Goal: Information Seeking & Learning: Learn about a topic

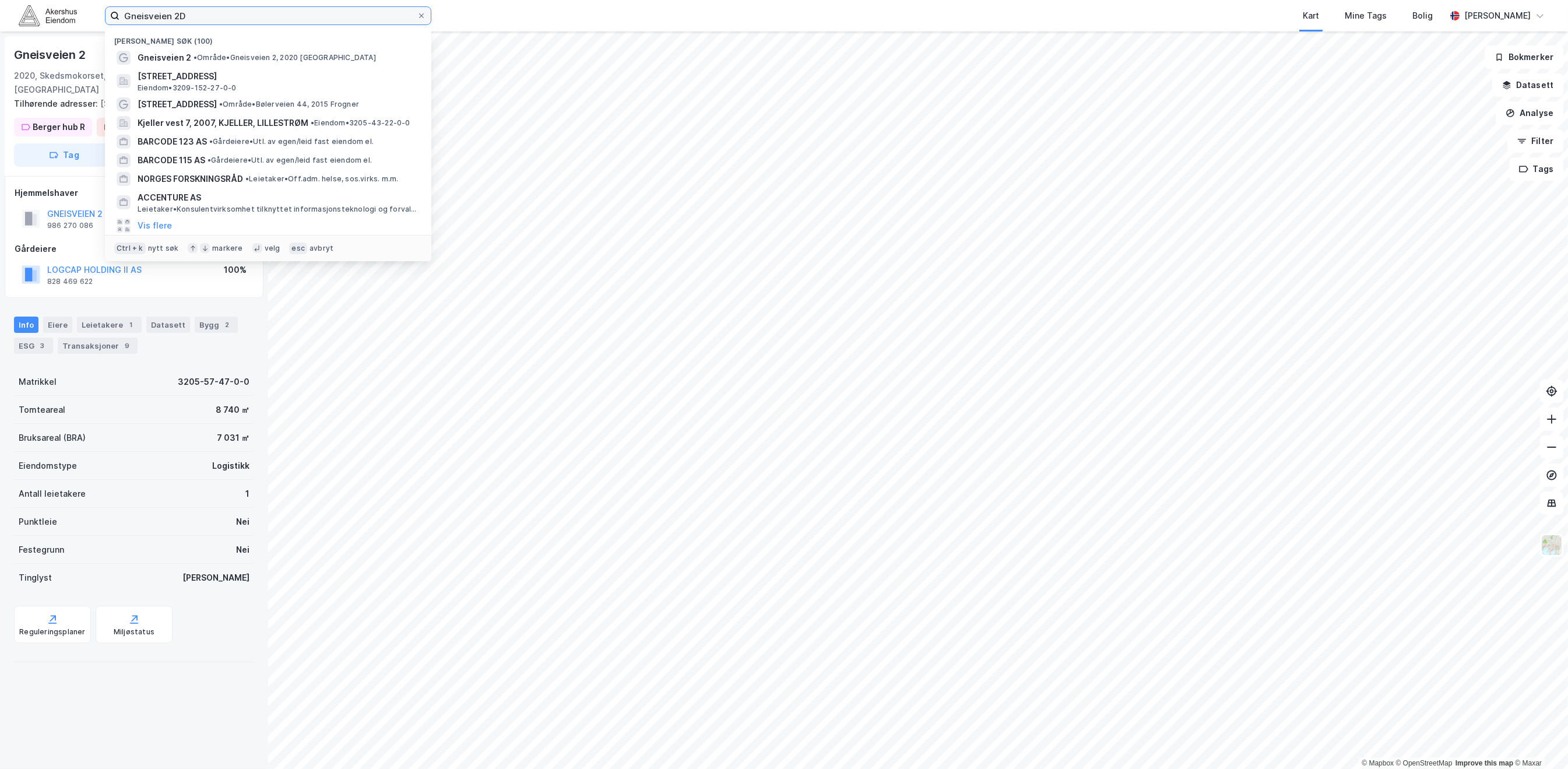
click at [199, 19] on input "Gneisveien 2D" at bounding box center [268, 16] width 297 height 18
paste input "Oslo Fryselager AS"
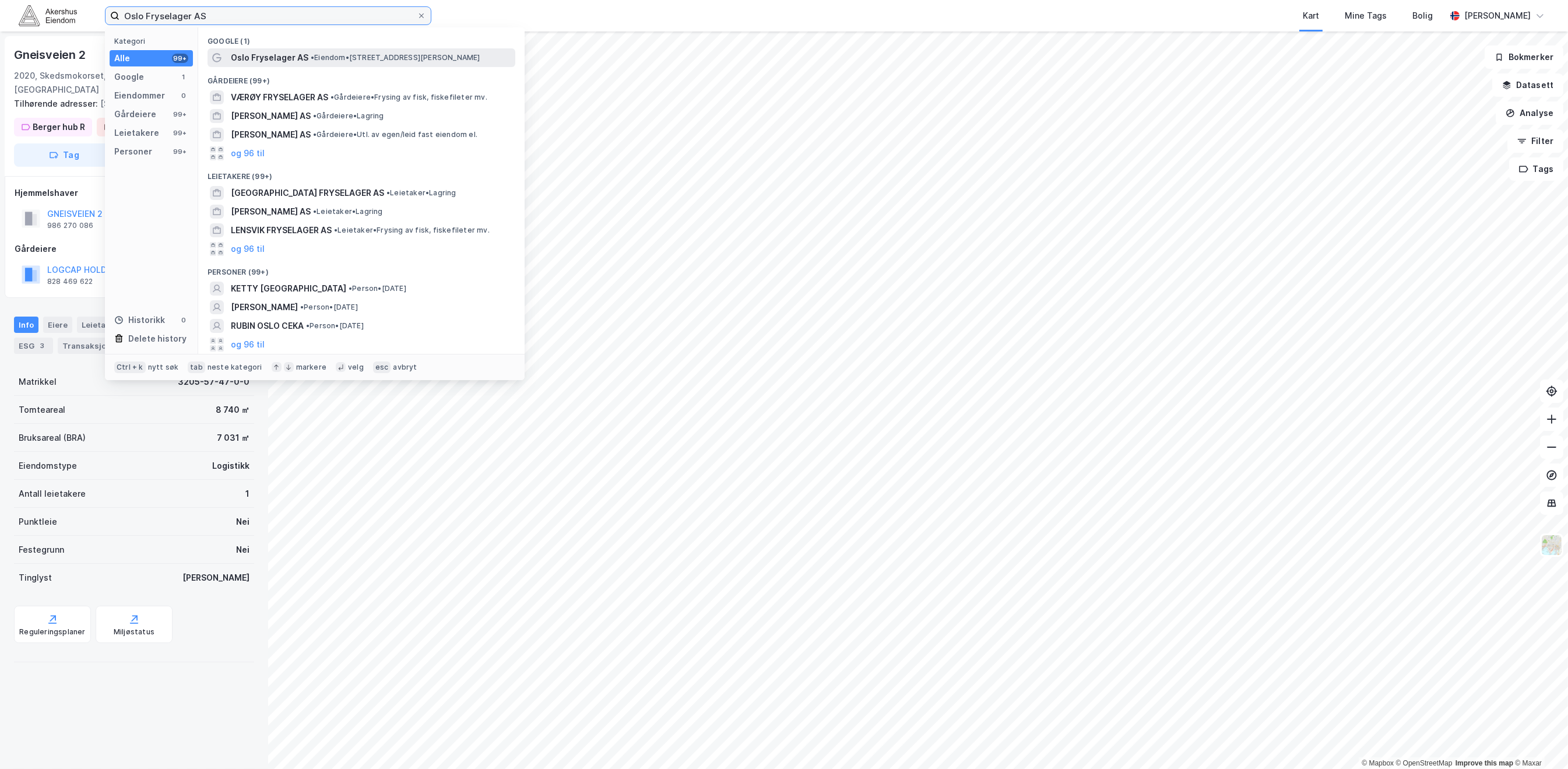
type input "Oslo Fryselager AS"
click at [258, 52] on span "Oslo Fryselager AS" at bounding box center [270, 57] width 78 height 14
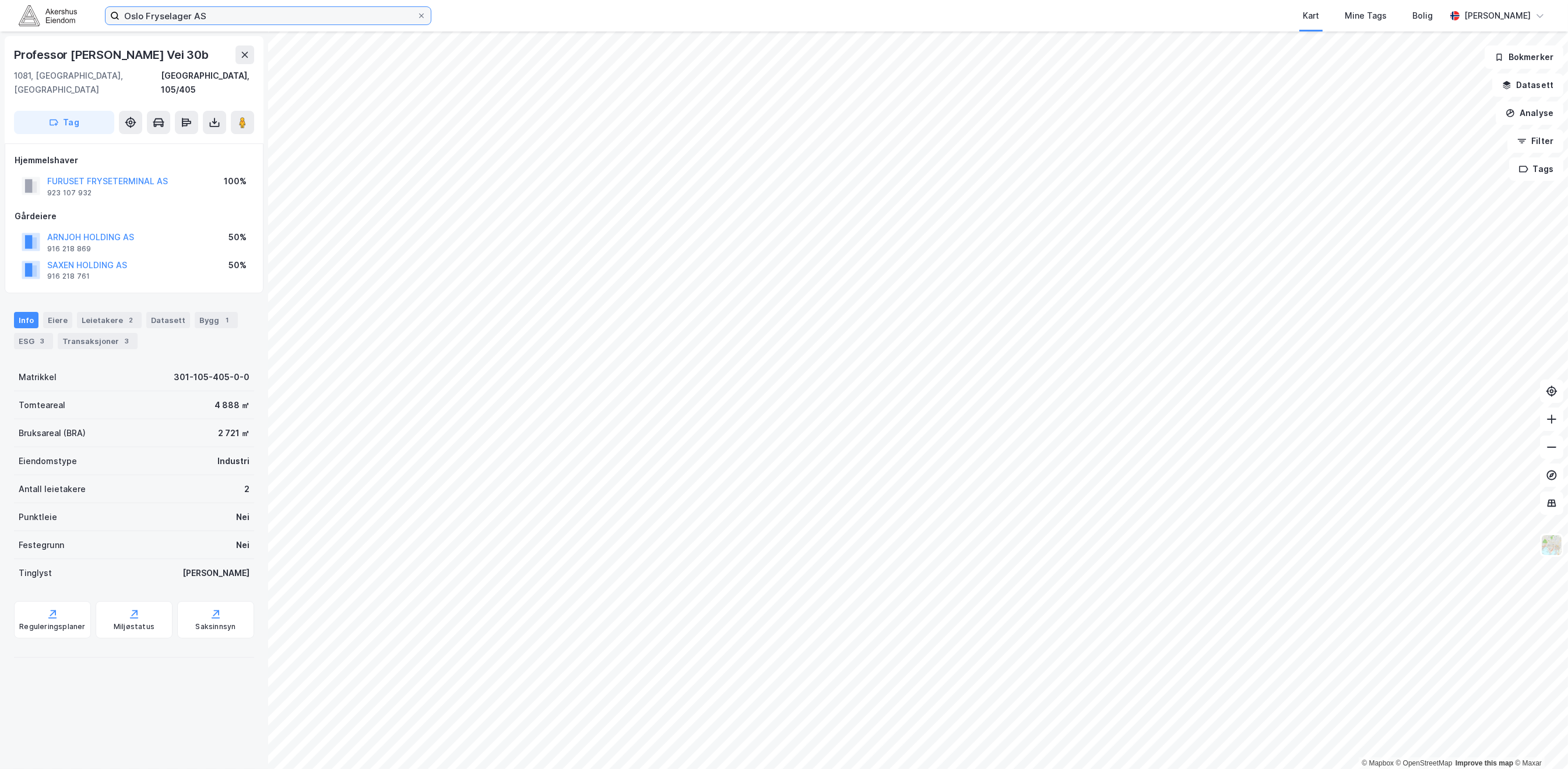
click at [271, 10] on input "Oslo Fryselager AS" at bounding box center [268, 16] width 297 height 18
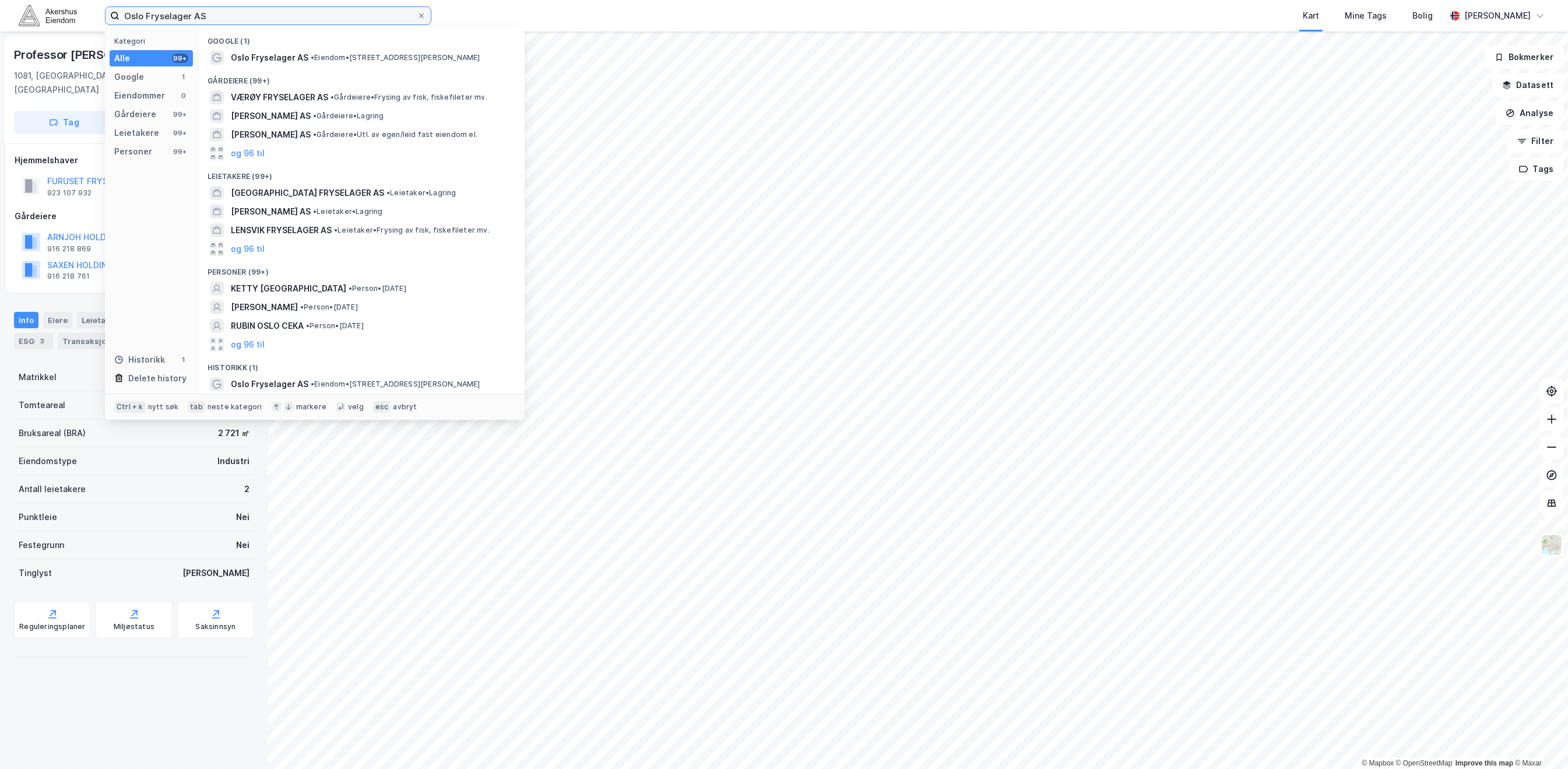
click at [271, 10] on input "Oslo Fryselager AS" at bounding box center [268, 16] width 297 height 18
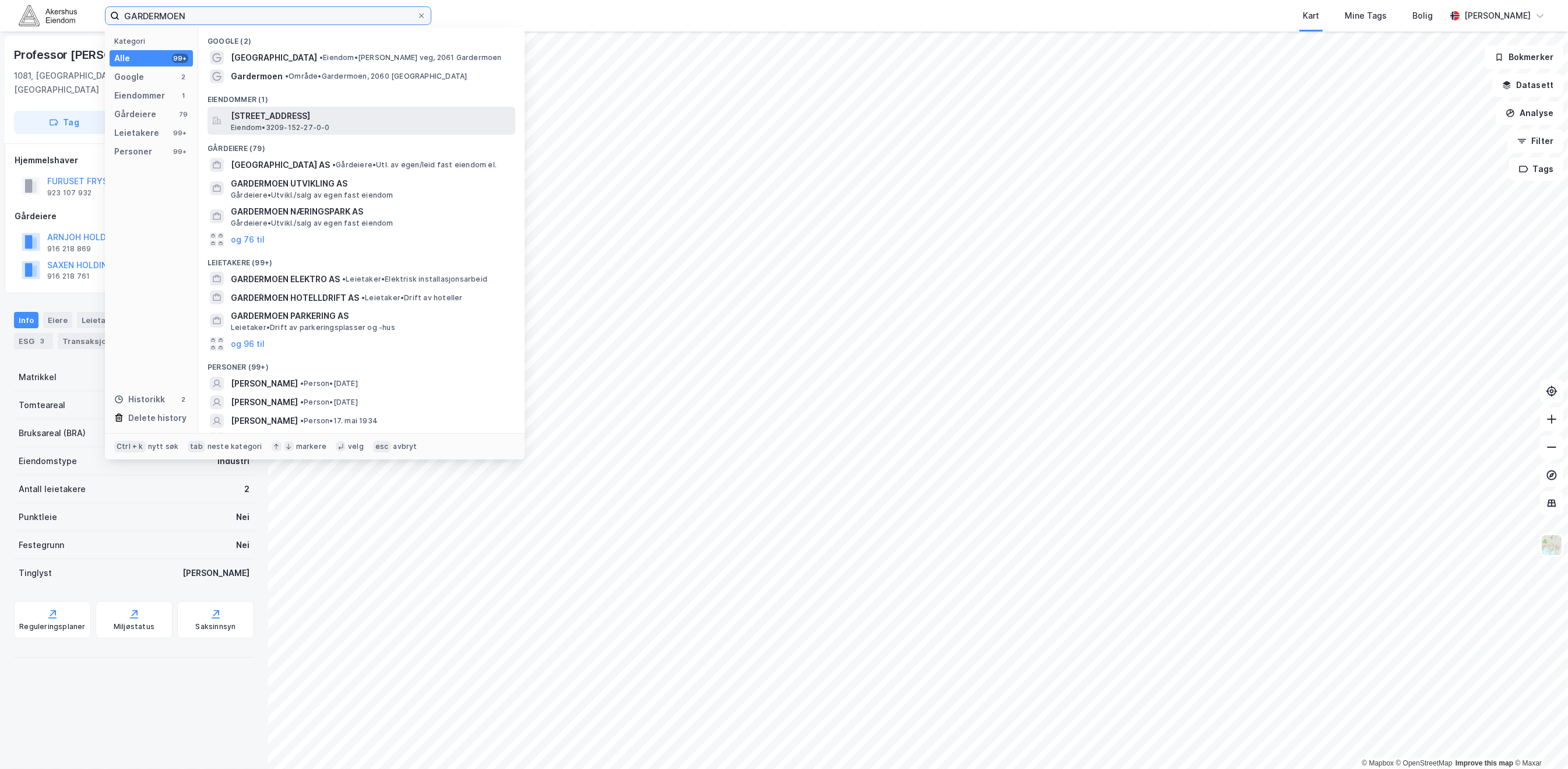
type input "GARDERMOEN"
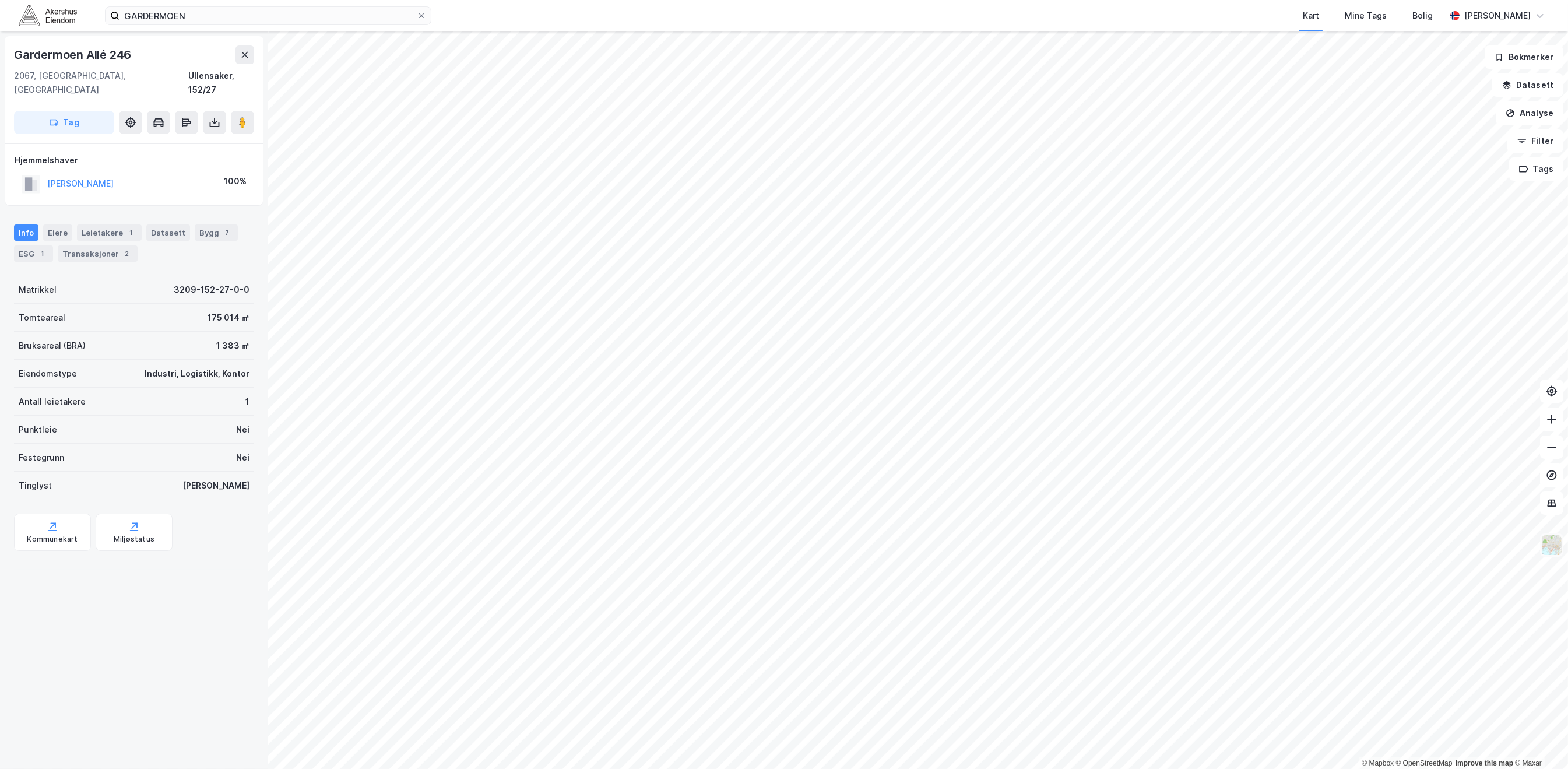
click at [1554, 549] on img at bounding box center [1551, 545] width 22 height 22
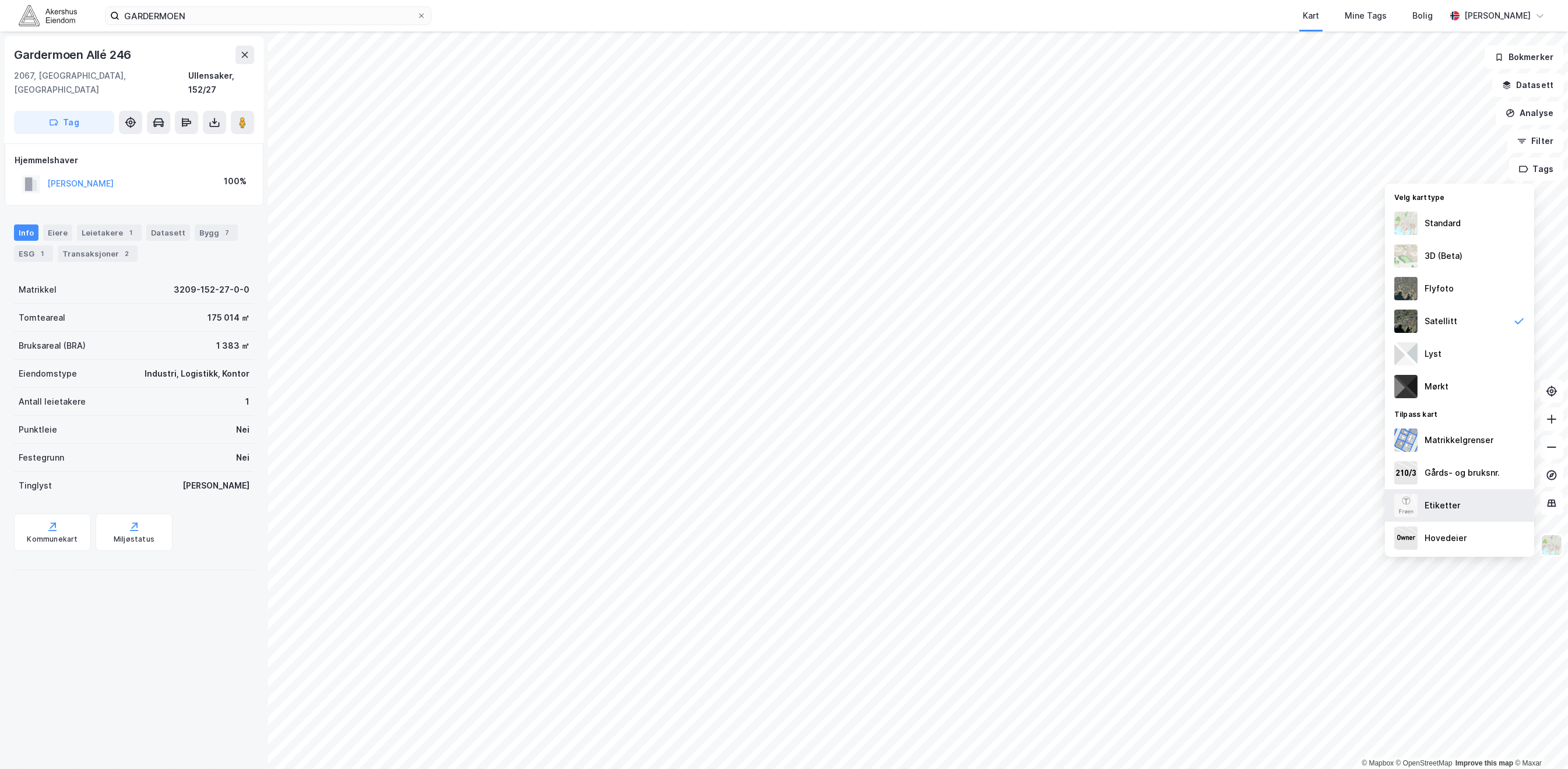
click at [1457, 512] on div "Etiketter" at bounding box center [1459, 505] width 149 height 33
click at [1471, 540] on div "Hovedeier" at bounding box center [1459, 538] width 149 height 33
click at [1476, 441] on div "Matrikkelgrenser" at bounding box center [1459, 440] width 69 height 14
